Goal: Information Seeking & Learning: Learn about a topic

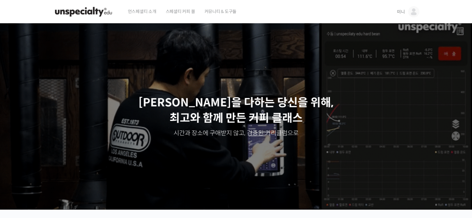
click at [405, 9] on link "미니" at bounding box center [408, 12] width 22 height 24
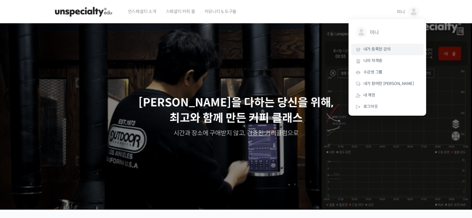
click at [377, 55] on link "내가 등록한 강의" at bounding box center [387, 49] width 73 height 11
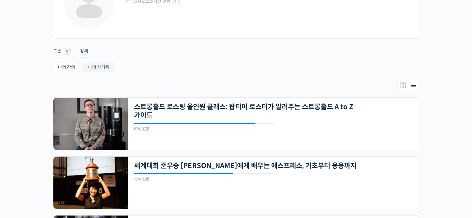
scroll to position [124, 0]
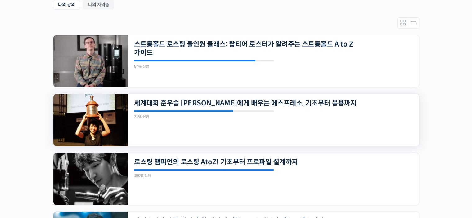
click at [110, 115] on img at bounding box center [90, 120] width 74 height 52
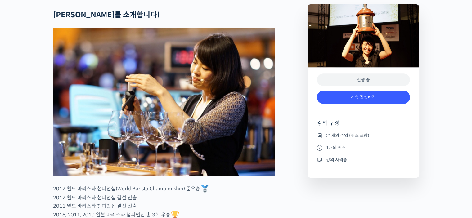
scroll to position [279, 0]
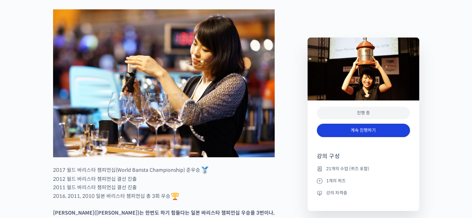
click at [353, 129] on link "계속 진행하기" at bounding box center [363, 130] width 93 height 13
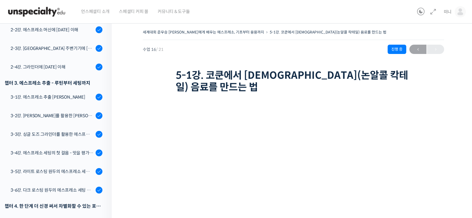
scroll to position [132, 0]
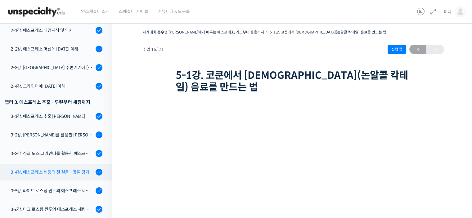
click at [64, 169] on div "3-4강. 에스프레소 세팅의 첫 걸음 - 맛을 평가하는 3단계 프로세스 & TDS 측정" at bounding box center [52, 172] width 83 height 7
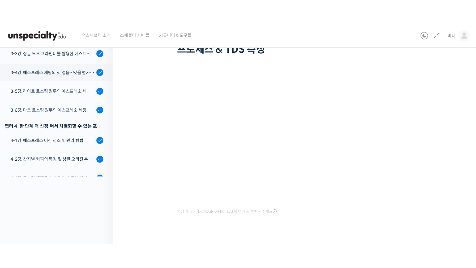
scroll to position [25, 0]
